Goal: Find specific page/section: Find specific page/section

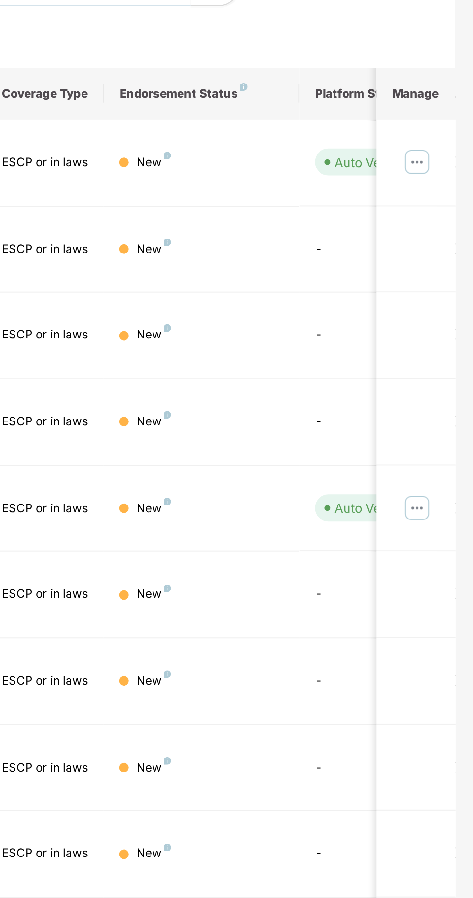
scroll to position [0, 236]
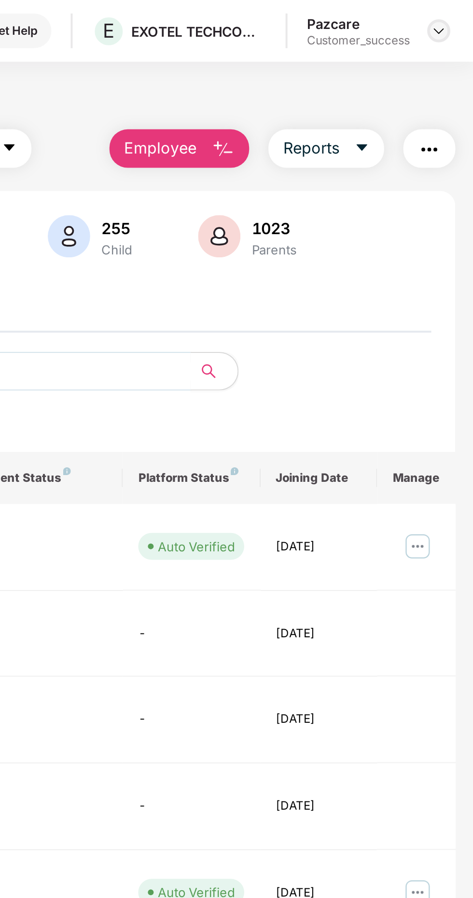
click at [455, 15] on img at bounding box center [456, 16] width 8 height 8
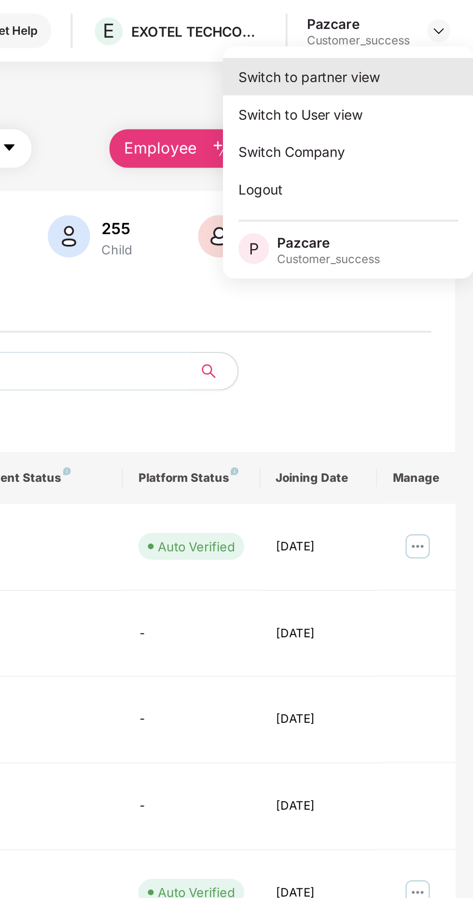
click at [418, 39] on div "Switch to partner view" at bounding box center [411, 38] width 126 height 19
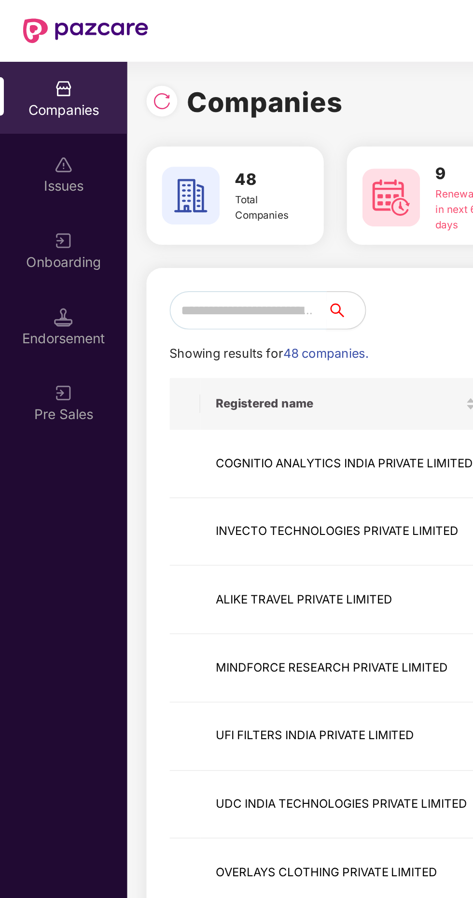
click at [123, 152] on input "text" at bounding box center [124, 155] width 79 height 19
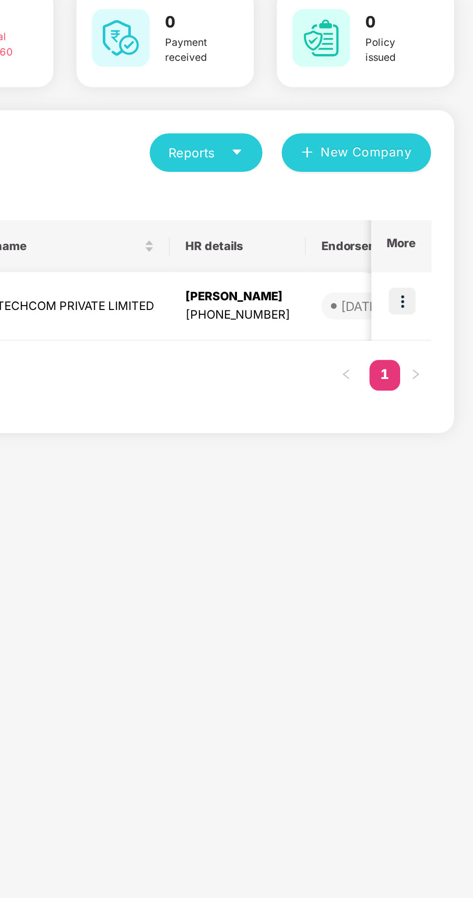
type input "***"
click at [440, 230] on img at bounding box center [438, 230] width 14 height 14
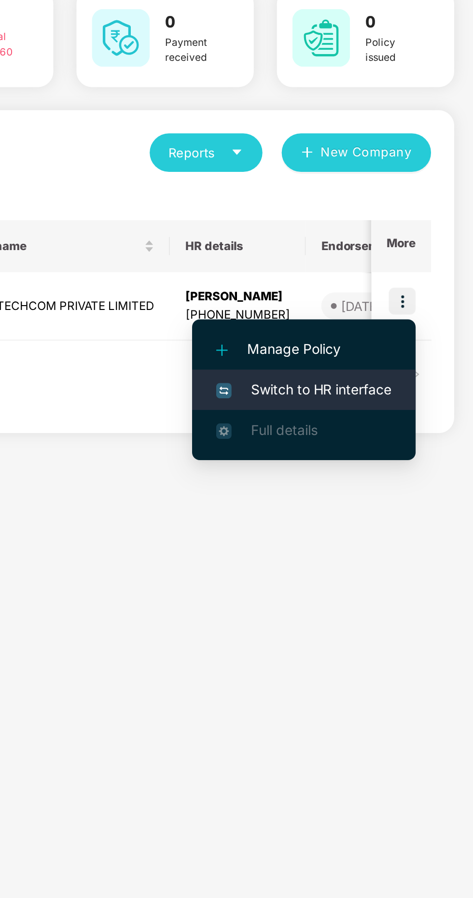
click at [398, 281] on li "Switch to HR interface" at bounding box center [388, 274] width 112 height 20
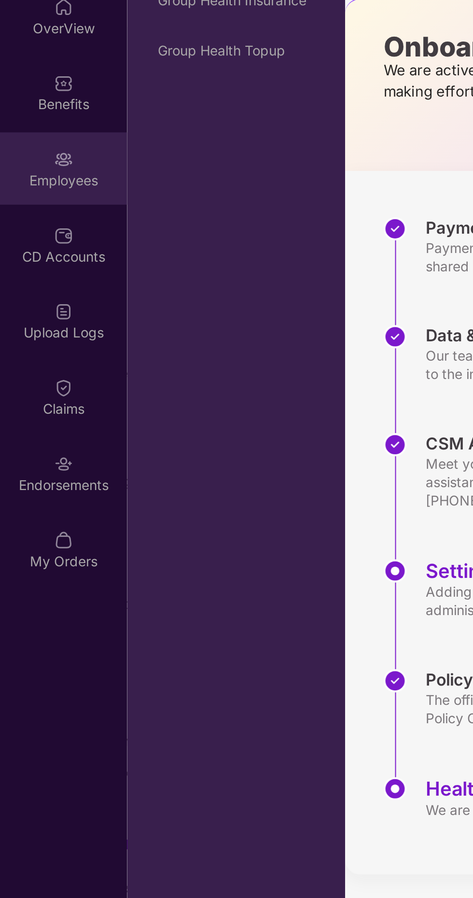
click at [31, 165] on div "Employees" at bounding box center [32, 170] width 64 height 10
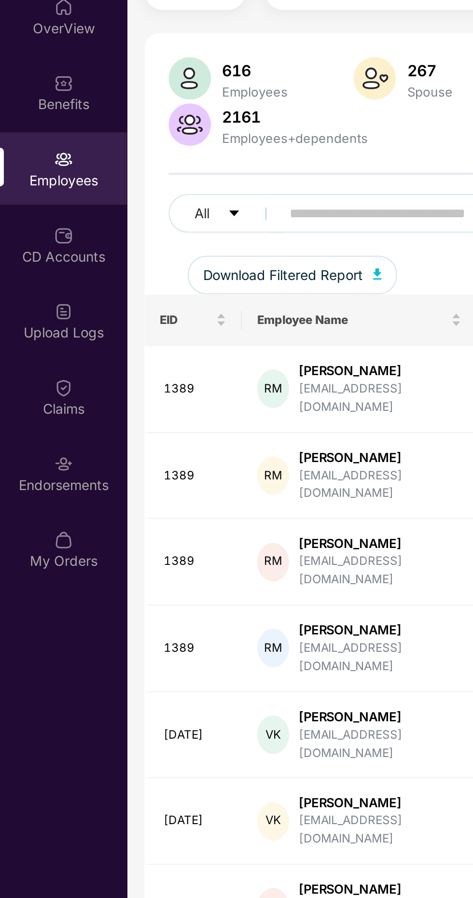
click at [176, 183] on input "text" at bounding box center [231, 186] width 173 height 14
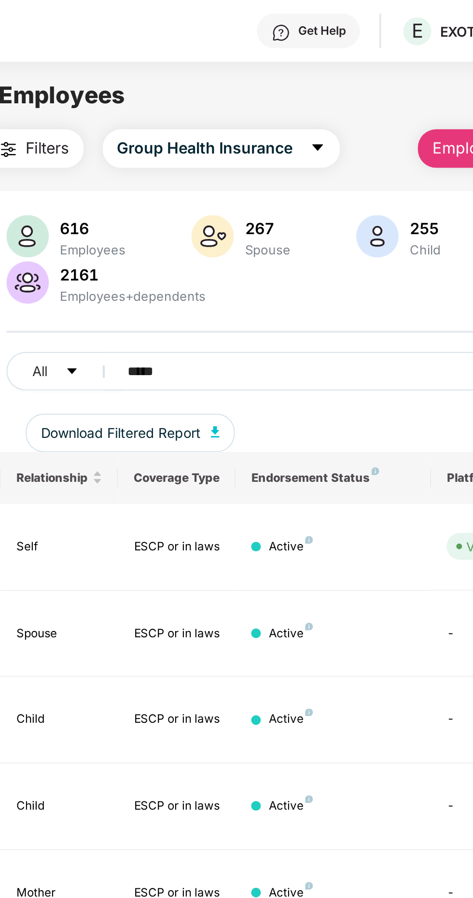
type input "*****"
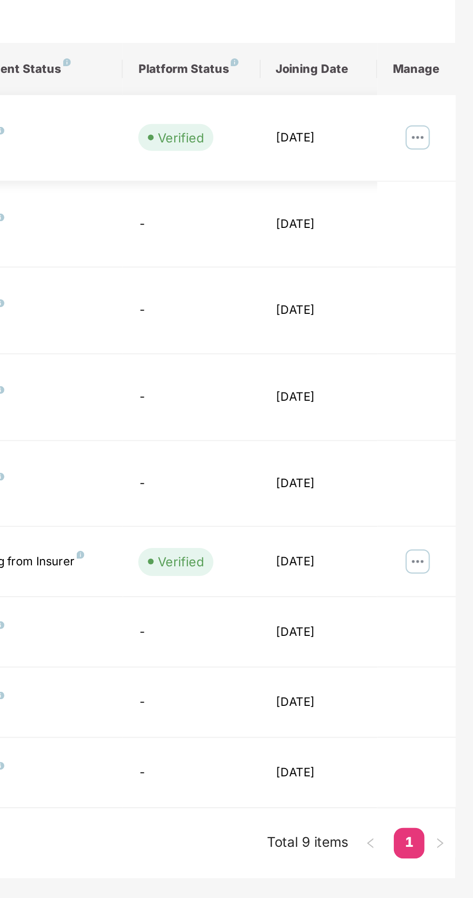
click at [450, 279] on img at bounding box center [444, 273] width 15 height 15
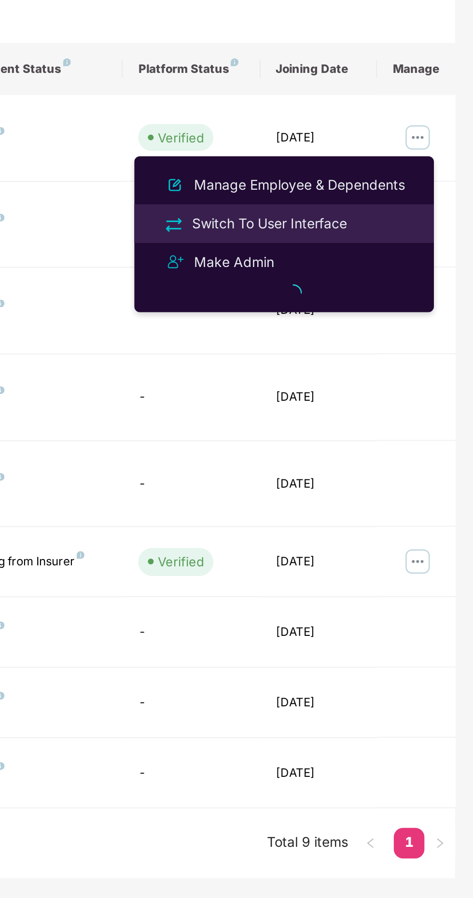
click at [381, 321] on div "Switch To User Interface" at bounding box center [371, 316] width 82 height 11
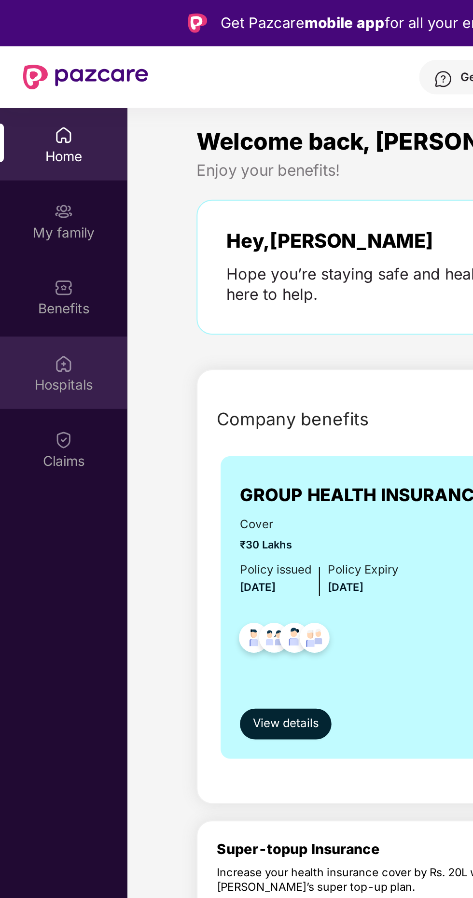
click at [34, 189] on div "Hospitals" at bounding box center [32, 193] width 64 height 10
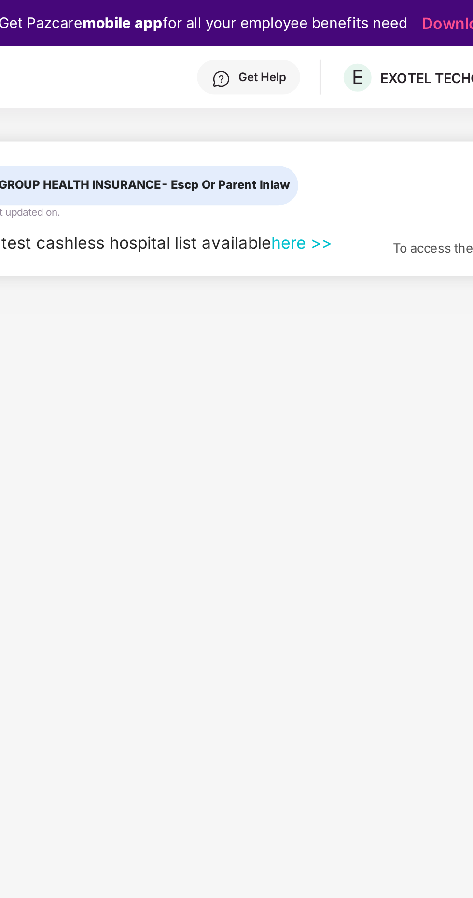
click at [258, 125] on link "here >>" at bounding box center [262, 122] width 30 height 10
